Goal: Information Seeking & Learning: Learn about a topic

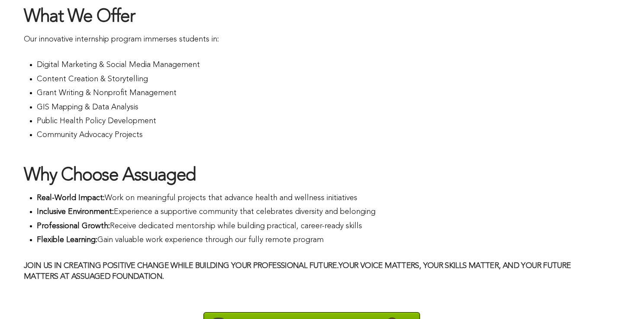
scroll to position [667, 0]
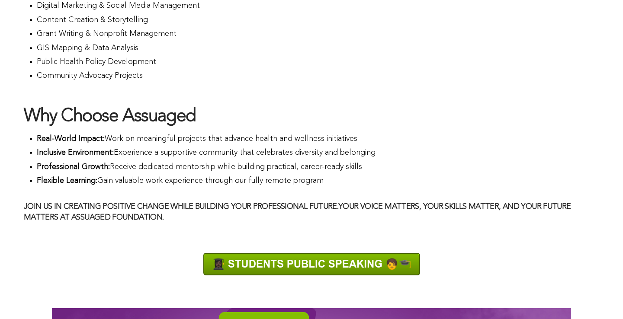
click at [187, 127] on span "What We Offer Our innovative internship program immerses students in: Digital M…" at bounding box center [312, 84] width 576 height 277
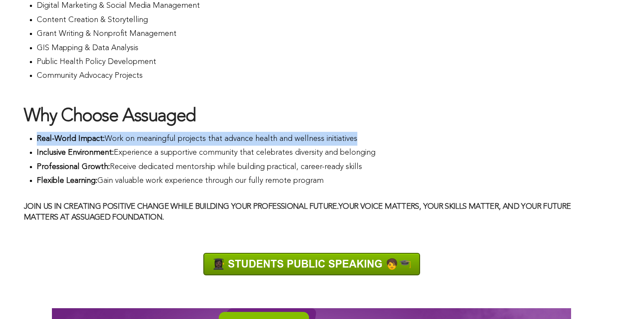
click at [187, 127] on span "What We Offer Our innovative internship program immerses students in: Digital M…" at bounding box center [312, 84] width 576 height 277
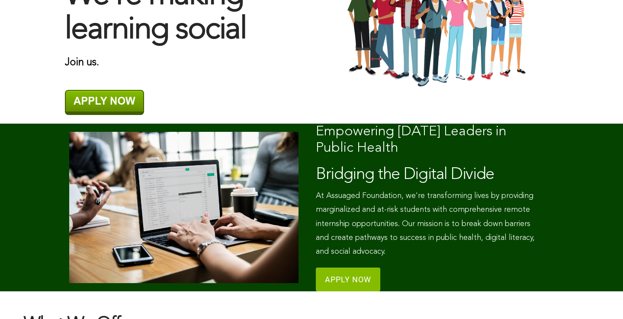
scroll to position [303, 0]
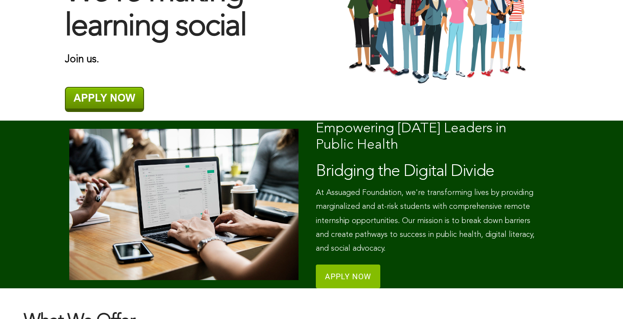
click at [377, 197] on p "At Assuaged Foundation, we're transforming lives by providing marginalized and …" at bounding box center [430, 221] width 229 height 70
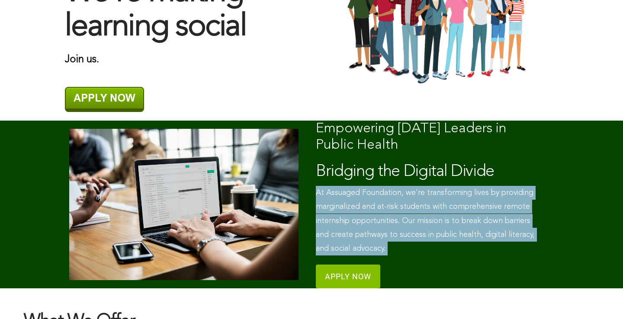
click at [377, 197] on p "At Assuaged Foundation, we're transforming lives by providing marginalized and …" at bounding box center [430, 221] width 229 height 70
click at [380, 216] on p "At Assuaged Foundation, we're transforming lives by providing marginalized and …" at bounding box center [430, 221] width 229 height 70
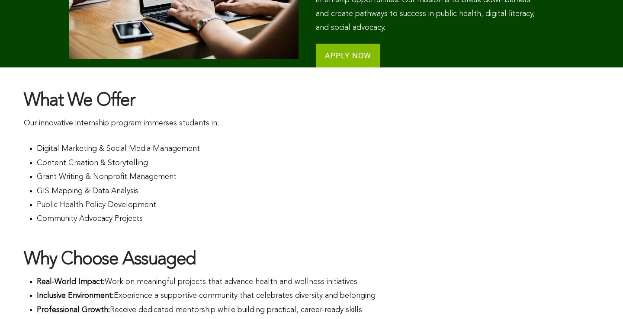
scroll to position [578, 0]
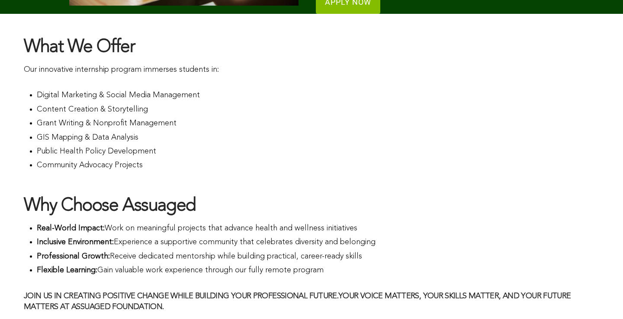
click at [132, 98] on li "Digital Marketing & Social Media Management" at bounding box center [318, 95] width 563 height 14
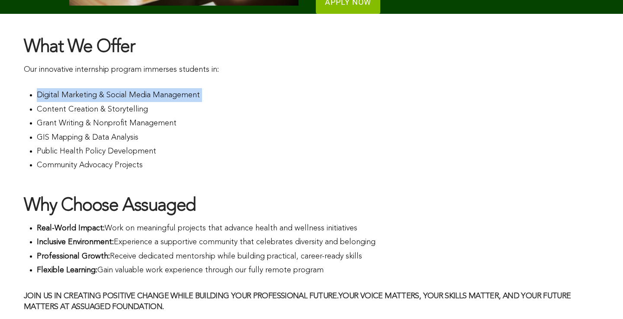
click at [132, 98] on li "Digital Marketing & Social Media Management" at bounding box center [318, 95] width 563 height 14
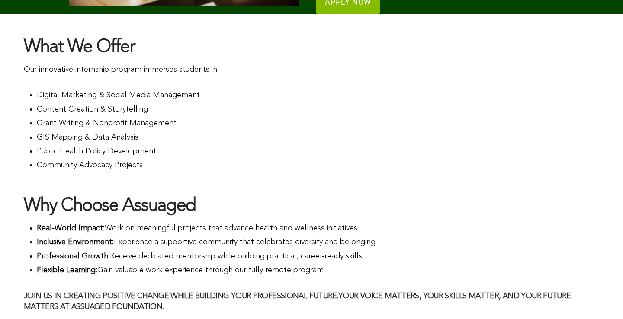
click at [134, 119] on li "Grant Writing & Nonprofit Management" at bounding box center [318, 123] width 563 height 14
click at [135, 145] on li "Public Health Policy Development" at bounding box center [318, 152] width 563 height 14
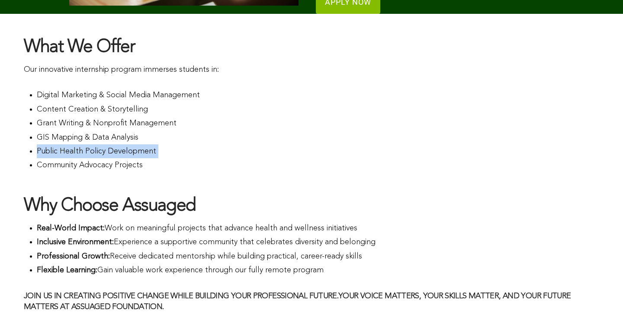
click at [135, 145] on li "Public Health Policy Development" at bounding box center [318, 152] width 563 height 14
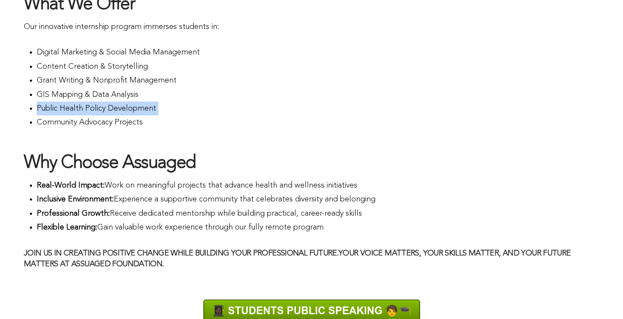
scroll to position [659, 0]
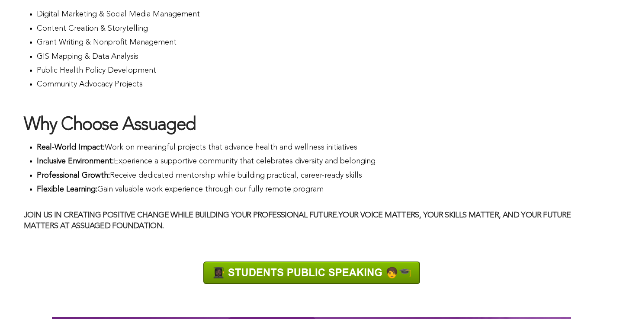
click at [147, 177] on li "Professional Growth: Receive dedicated mentorship while building practical, car…" at bounding box center [318, 176] width 563 height 14
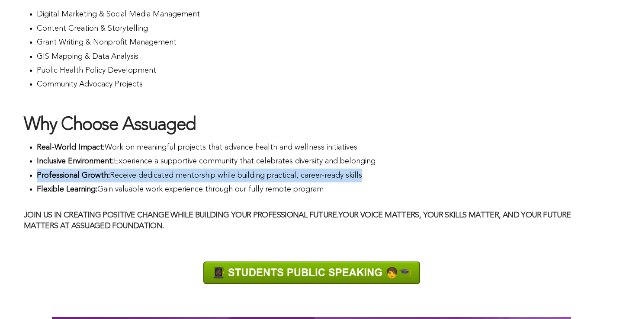
click at [147, 177] on li "Professional Growth: Receive dedicated mentorship while building practical, car…" at bounding box center [318, 176] width 563 height 14
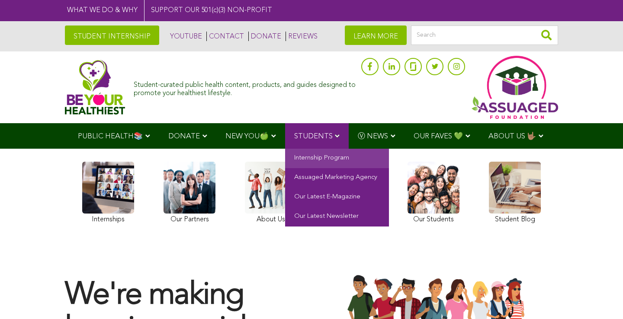
scroll to position [0, 0]
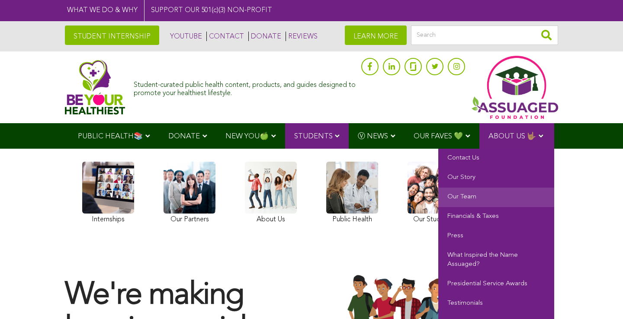
click at [493, 197] on link "Our Team" at bounding box center [496, 197] width 116 height 19
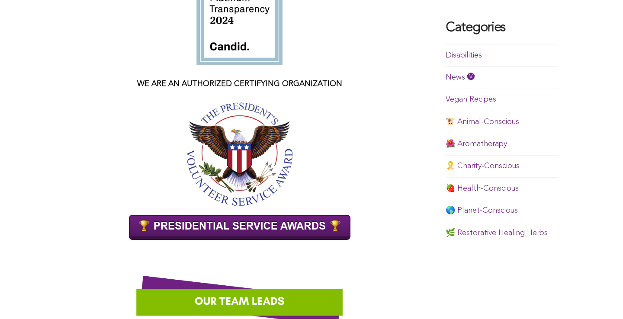
scroll to position [657, 0]
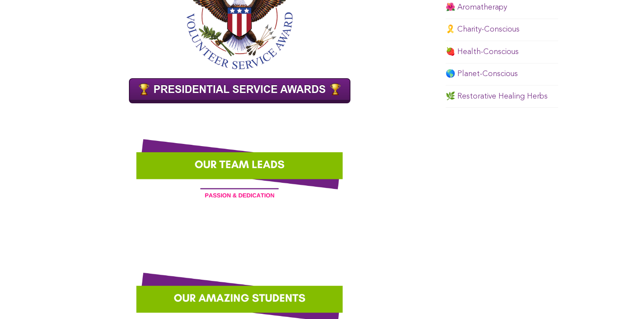
click at [267, 166] on img at bounding box center [239, 164] width 349 height 87
click at [262, 196] on img at bounding box center [239, 164] width 349 height 87
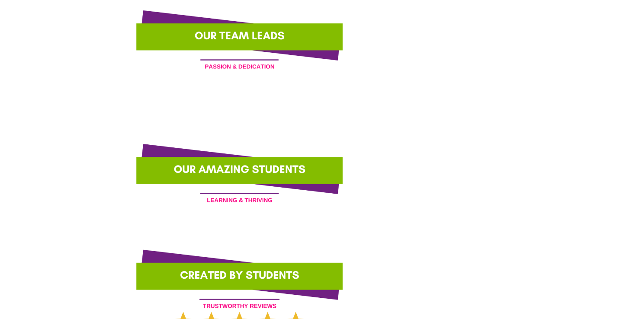
click at [251, 181] on img at bounding box center [239, 169] width 349 height 87
click at [251, 198] on img at bounding box center [239, 169] width 349 height 87
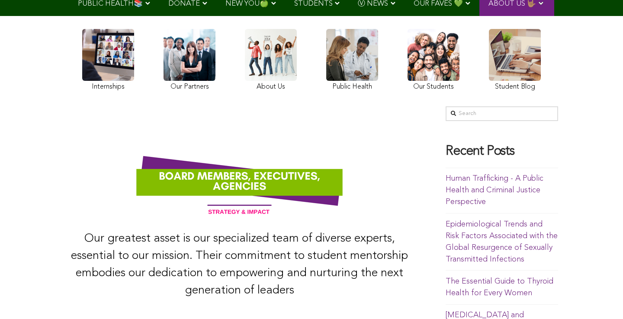
scroll to position [116, 0]
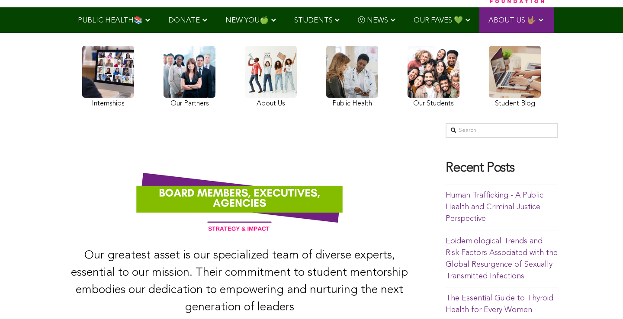
click at [279, 88] on link at bounding box center [271, 78] width 52 height 64
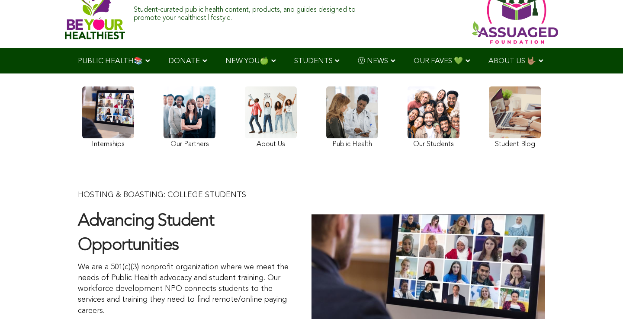
scroll to position [35, 0]
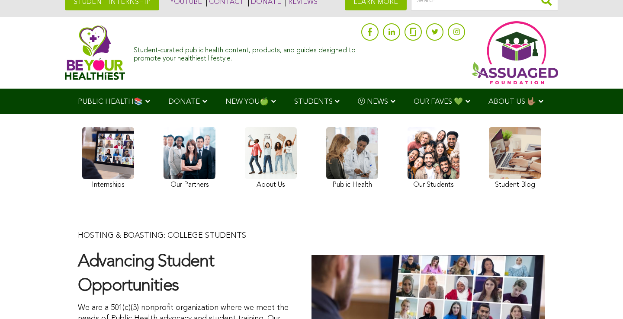
click at [437, 168] on link at bounding box center [434, 159] width 52 height 64
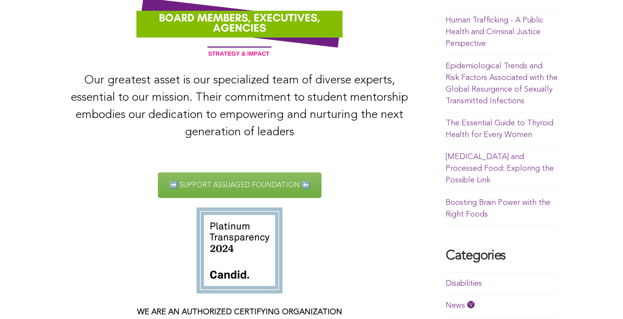
scroll to position [80, 0]
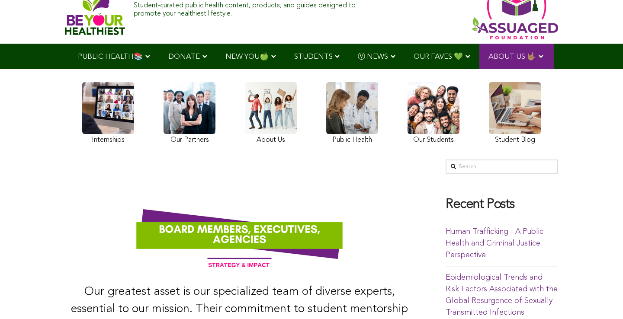
click at [507, 119] on link at bounding box center [515, 114] width 52 height 64
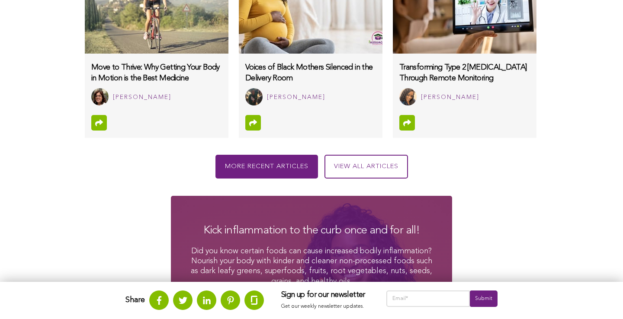
scroll to position [982, 0]
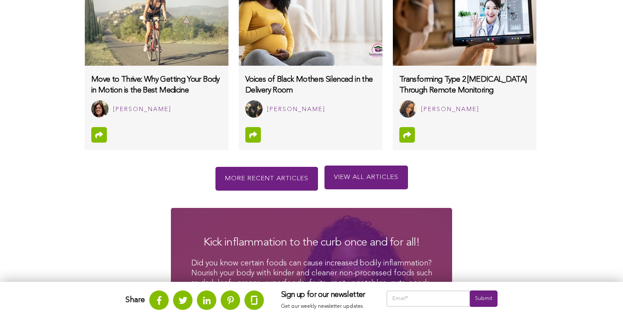
click at [351, 190] on link "View all articles" at bounding box center [367, 178] width 84 height 24
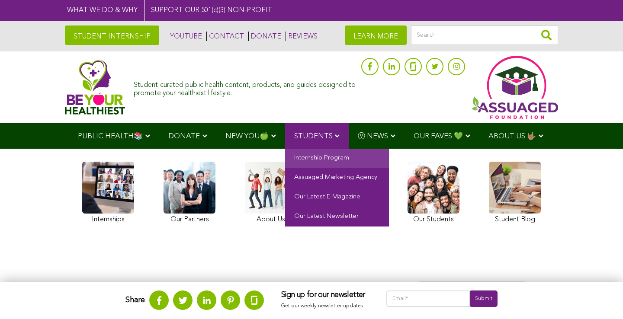
click at [317, 157] on link "Internship Program" at bounding box center [337, 158] width 104 height 19
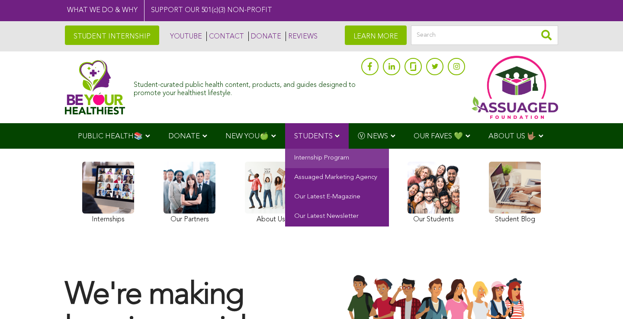
click at [322, 161] on link "Internship Program" at bounding box center [337, 158] width 104 height 19
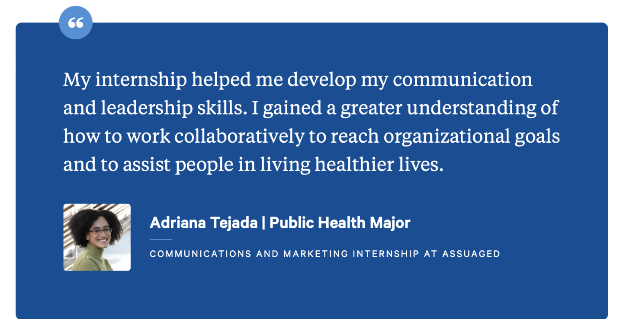
scroll to position [1826, 0]
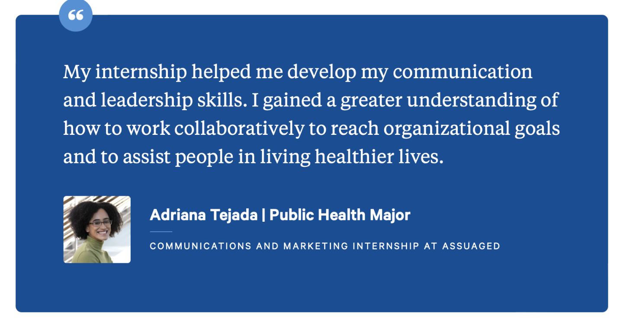
click at [273, 114] on img at bounding box center [311, 155] width 623 height 349
click at [274, 103] on img at bounding box center [311, 155] width 623 height 349
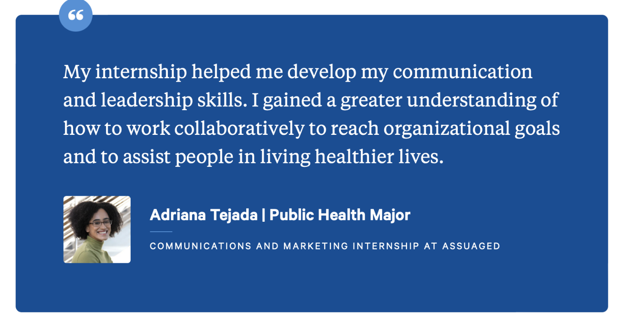
click at [274, 103] on img at bounding box center [311, 155] width 623 height 349
click at [274, 127] on img at bounding box center [311, 155] width 623 height 349
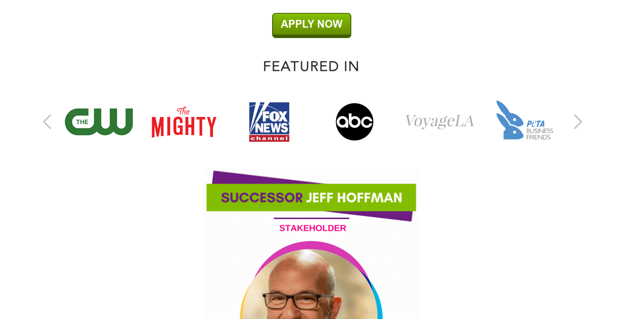
scroll to position [2143, 0]
click at [48, 113] on button "Previous" at bounding box center [43, 122] width 9 height 26
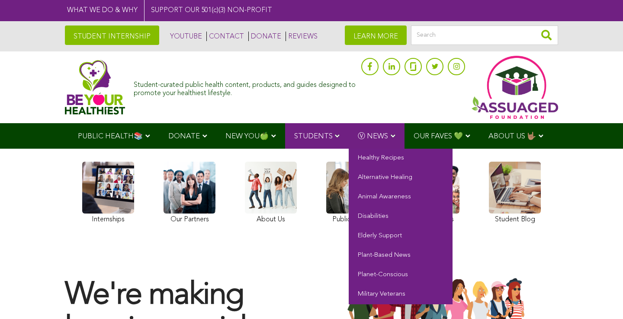
scroll to position [0, 0]
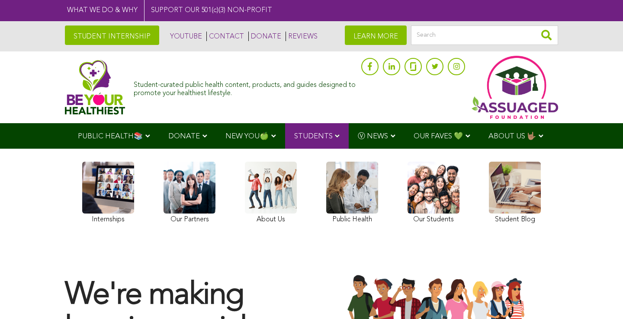
click at [274, 200] on link at bounding box center [271, 194] width 52 height 64
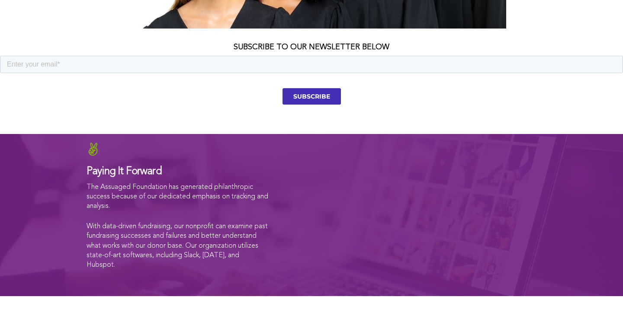
scroll to position [1819, 0]
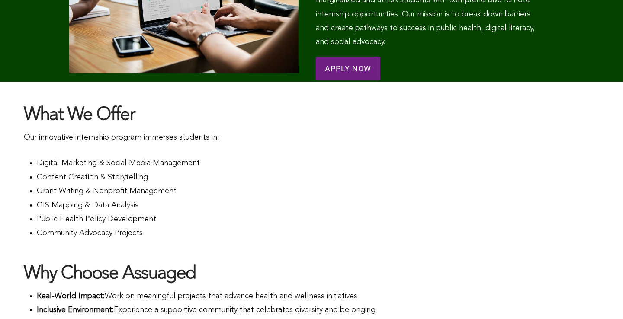
click at [347, 73] on link "APPLY NOW" at bounding box center [348, 69] width 64 height 24
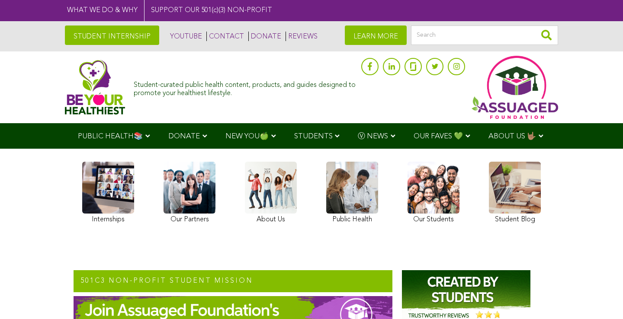
scroll to position [0, 0]
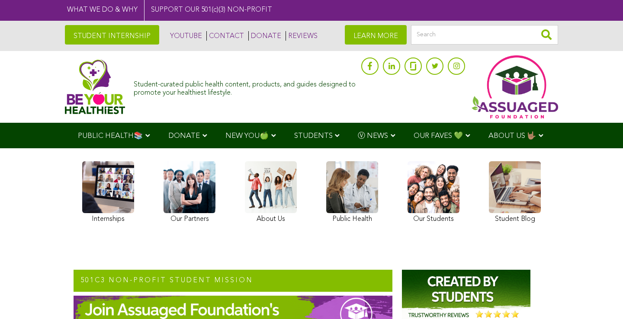
click at [523, 212] on link at bounding box center [515, 193] width 52 height 64
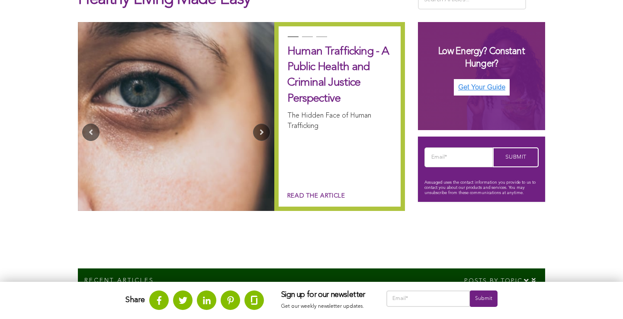
scroll to position [302, 0]
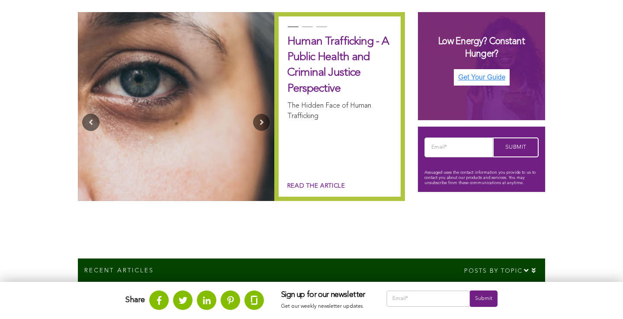
click at [316, 180] on div "Human Trafficking - A Public Health and Criminal Justice Perspective The Hidden…" at bounding box center [339, 106] width 131 height 189
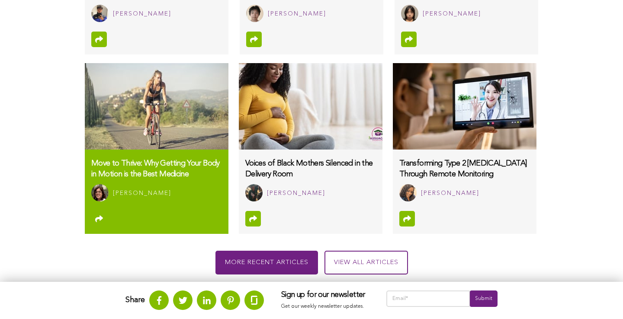
scroll to position [952, 0]
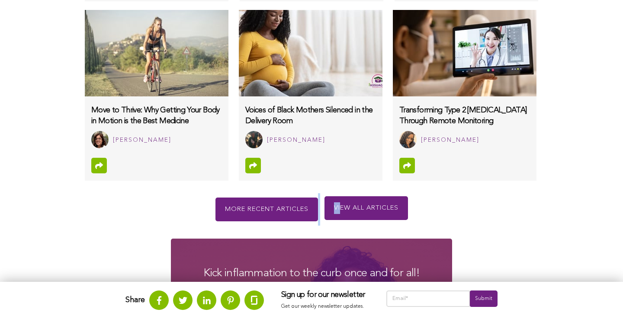
drag, startPoint x: 316, startPoint y: 227, endPoint x: 344, endPoint y: 228, distance: 28.6
click at [344, 226] on div "More recent articles View all articles" at bounding box center [311, 205] width 467 height 41
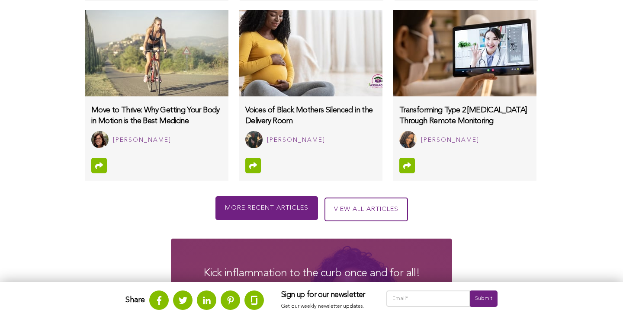
click at [299, 220] on div "More recent articles" at bounding box center [267, 208] width 103 height 24
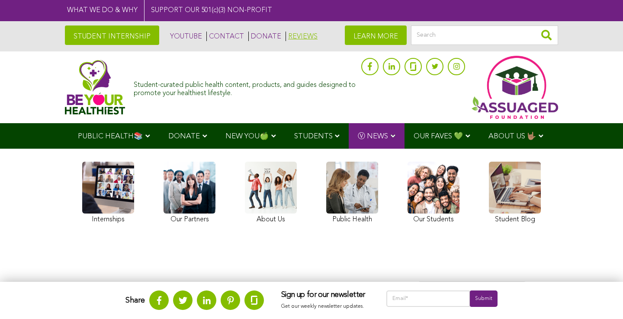
scroll to position [0, 0]
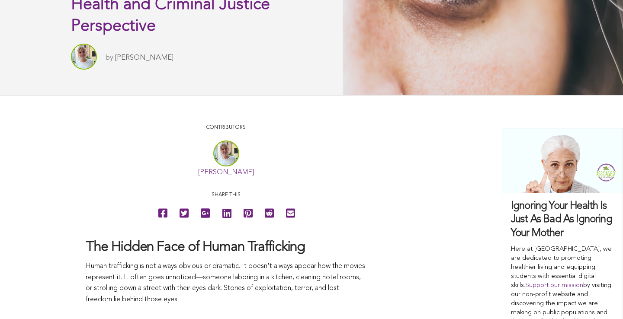
scroll to position [321, 0]
click at [224, 154] on div at bounding box center [226, 154] width 26 height 26
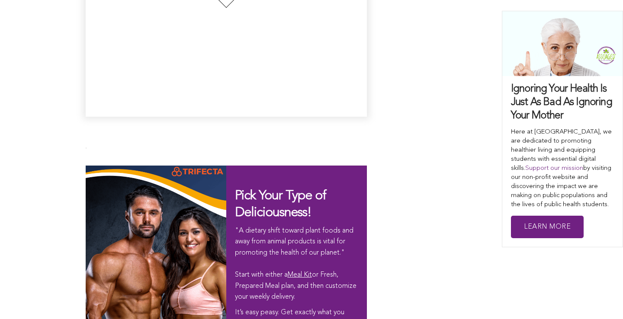
scroll to position [1948, 0]
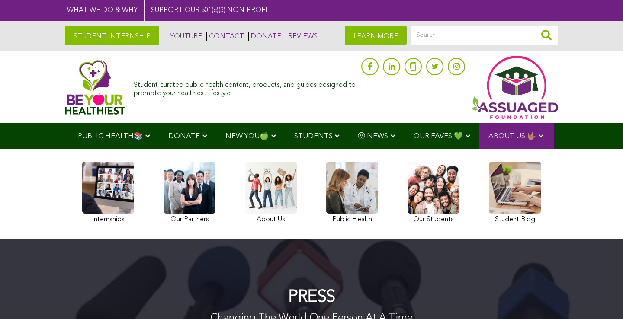
click at [193, 206] on link at bounding box center [190, 194] width 52 height 64
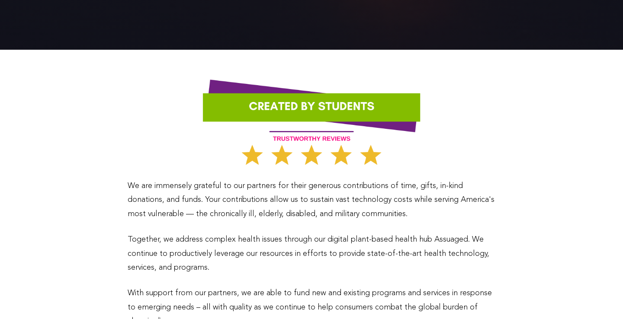
scroll to position [117, 0]
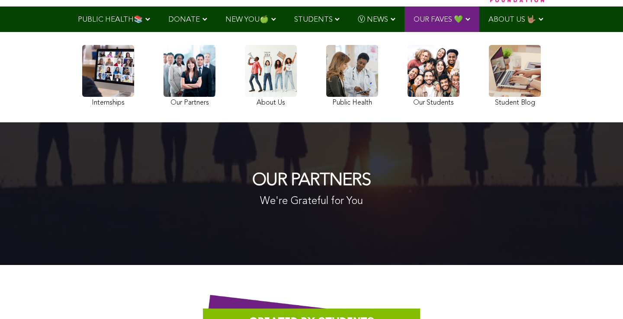
click at [273, 94] on link at bounding box center [271, 77] width 52 height 64
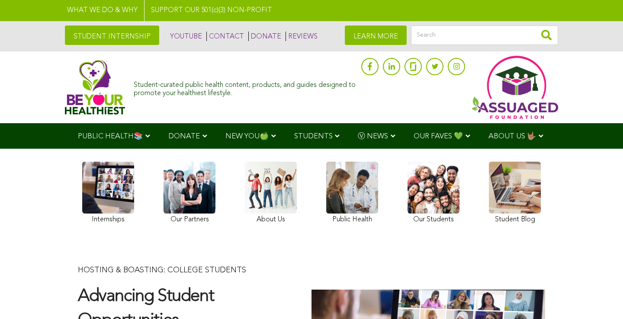
click at [181, 202] on link at bounding box center [190, 194] width 52 height 64
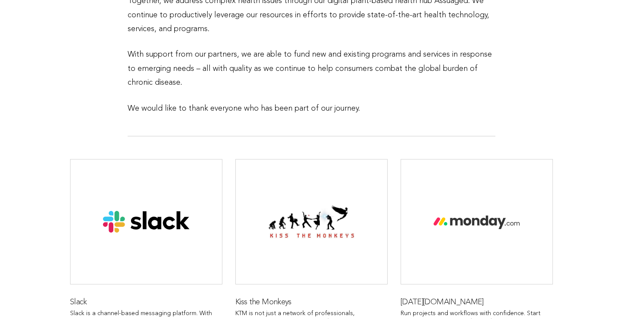
scroll to position [694, 0]
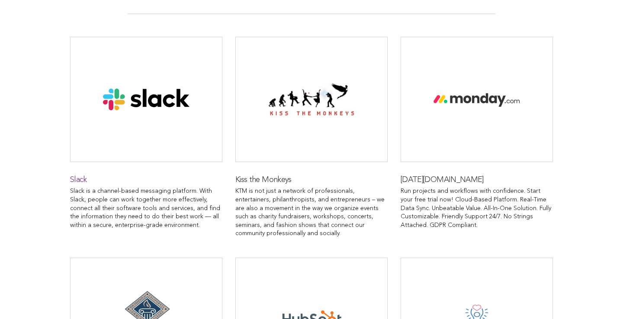
click at [172, 202] on p "Slack is a channel-based messaging platform. With Slack, people can work togeth…" at bounding box center [146, 208] width 152 height 42
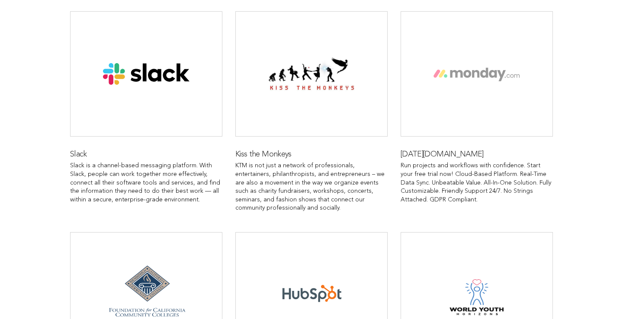
scroll to position [719, 0]
click at [338, 150] on h3 "Kiss the Monkeys" at bounding box center [311, 155] width 152 height 10
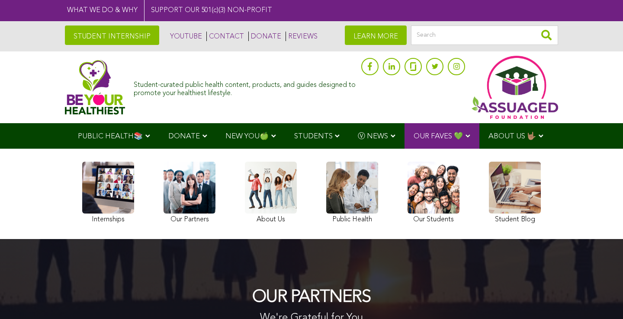
scroll to position [0, 0]
click at [279, 192] on link at bounding box center [271, 194] width 52 height 64
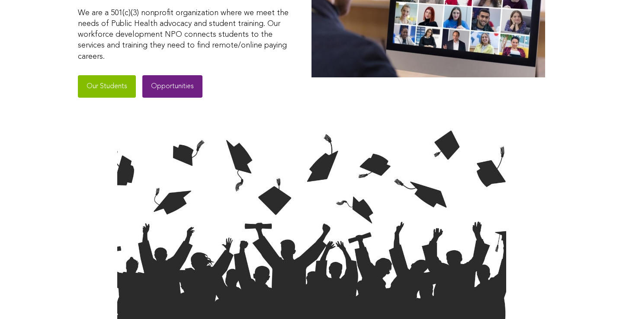
scroll to position [807, 0]
